Goal: Book appointment/travel/reservation

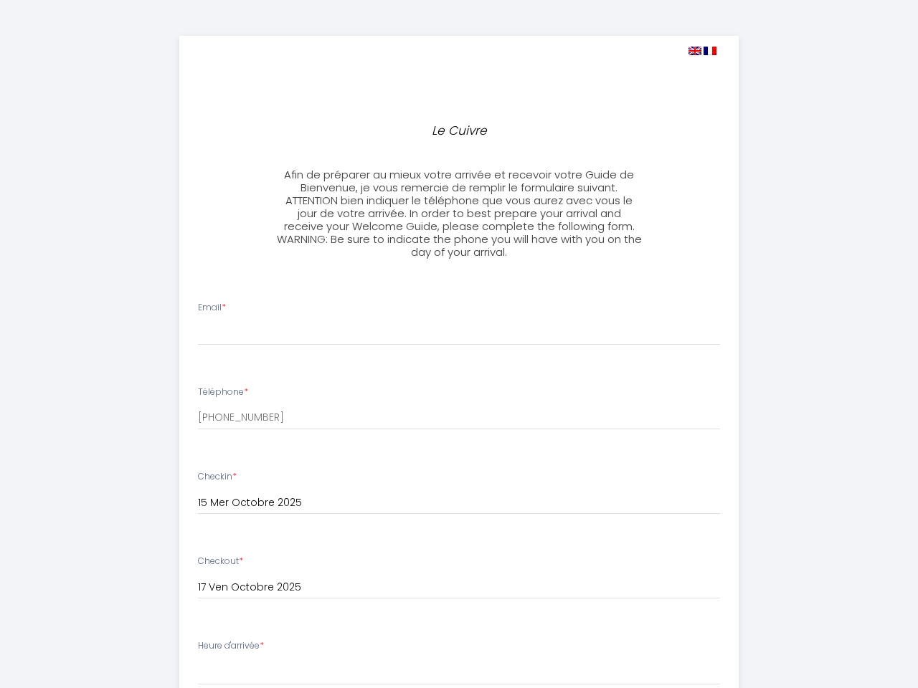
select select
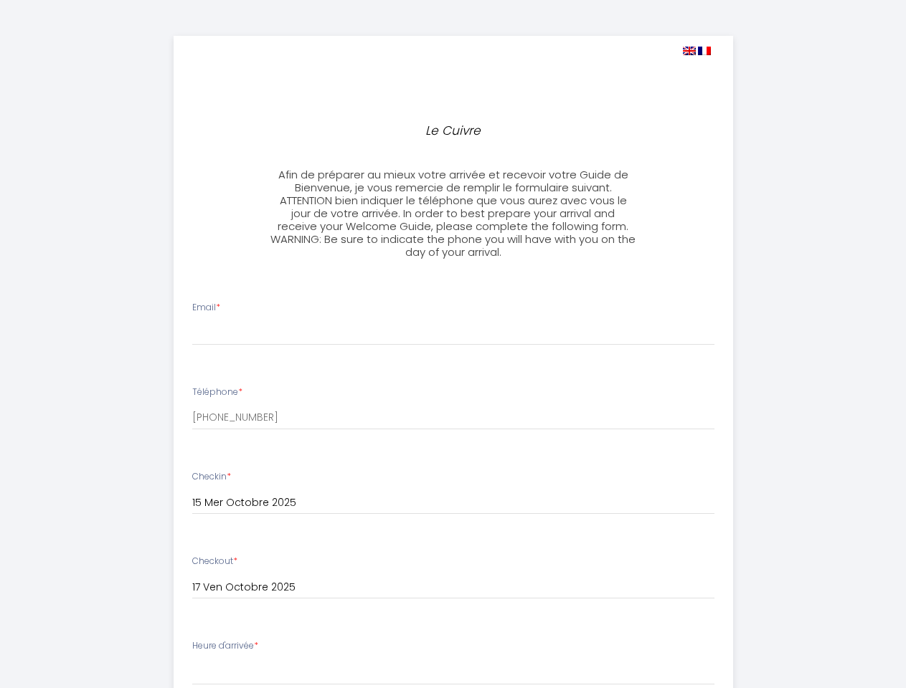
click at [688, 51] on img at bounding box center [689, 51] width 13 height 9
click at [704, 51] on img at bounding box center [704, 51] width 13 height 9
select select
click at [453, 503] on input "15 Mer Octobre 2025" at bounding box center [453, 503] width 522 height 19
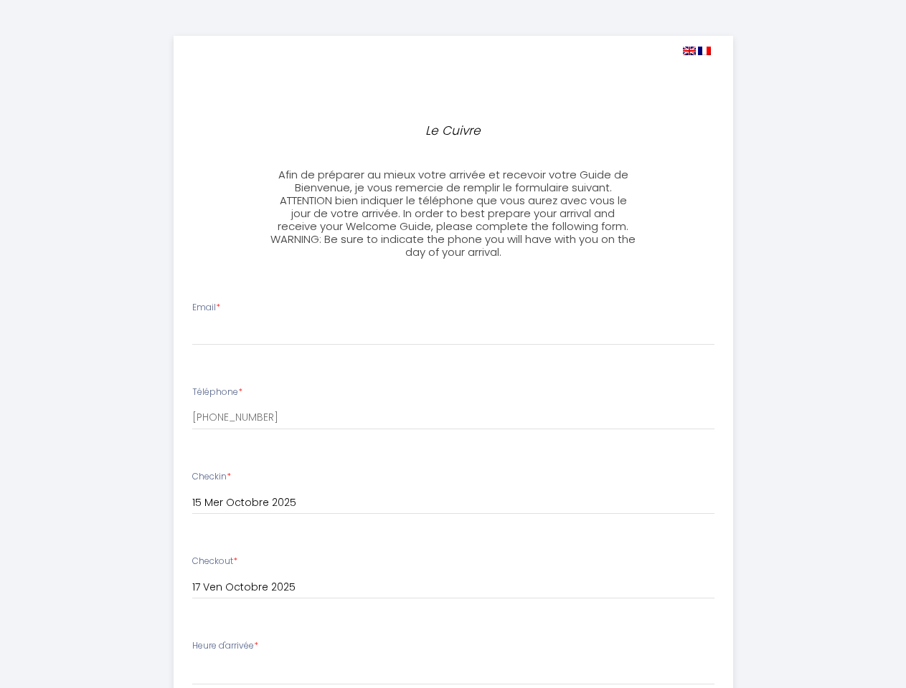
click at [453, 588] on input "17 Ven Octobre 2025" at bounding box center [453, 588] width 522 height 19
